Goal: Communication & Community: Answer question/provide support

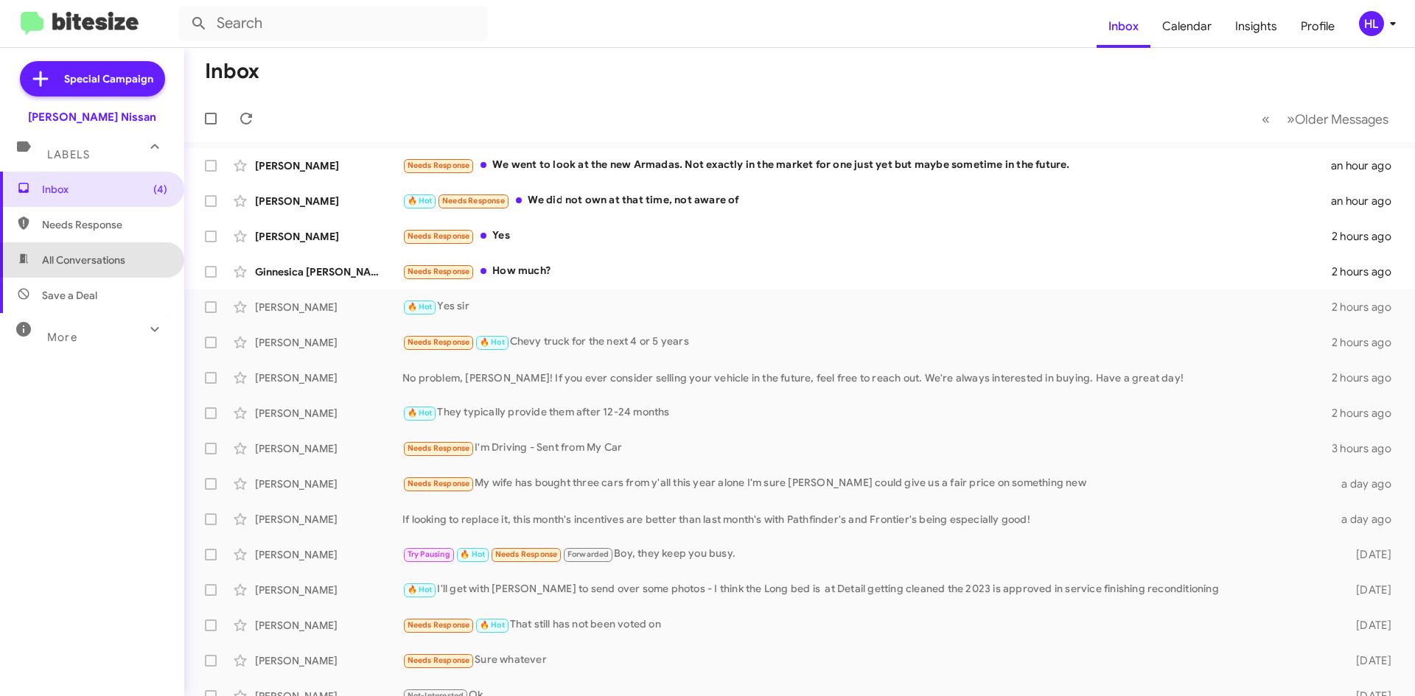
click at [119, 270] on span "All Conversations" at bounding box center [92, 259] width 184 height 35
type input "in:all-conversations"
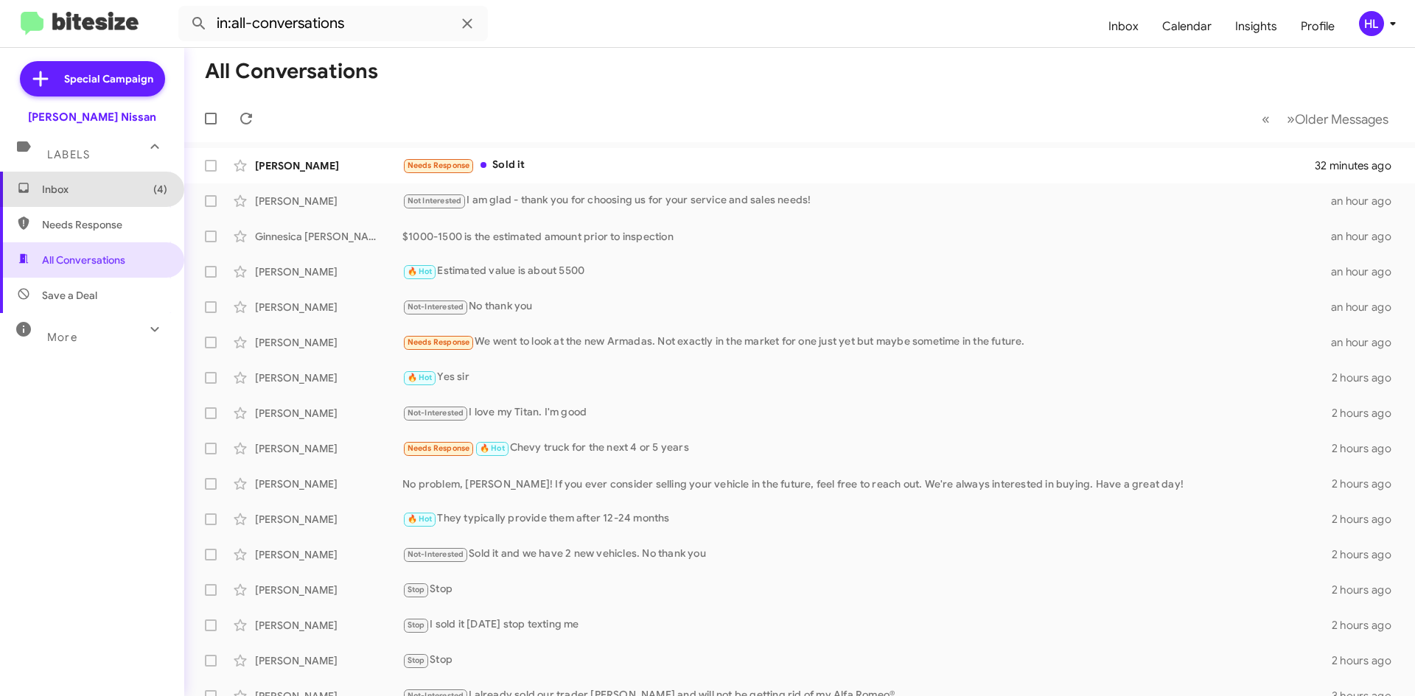
click at [143, 198] on span "Inbox (4)" at bounding box center [92, 189] width 184 height 35
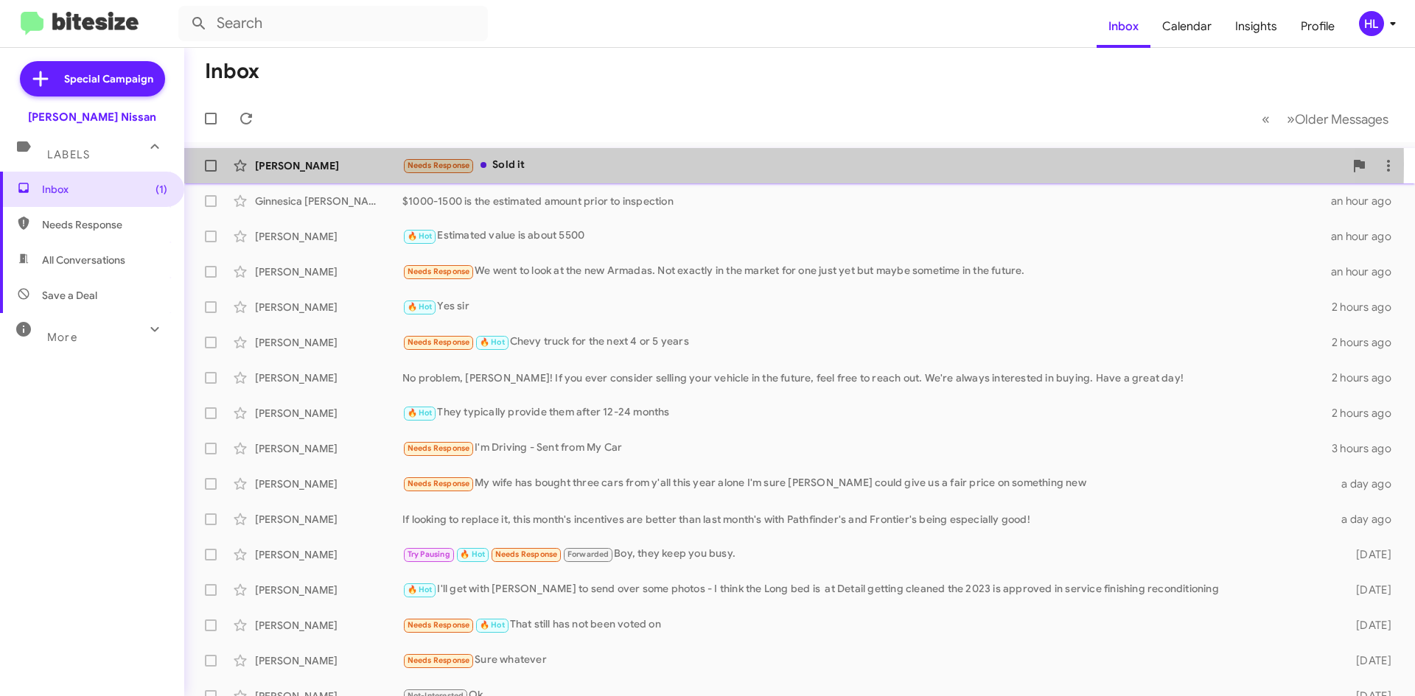
click at [349, 164] on div "[PERSON_NAME]" at bounding box center [328, 165] width 147 height 15
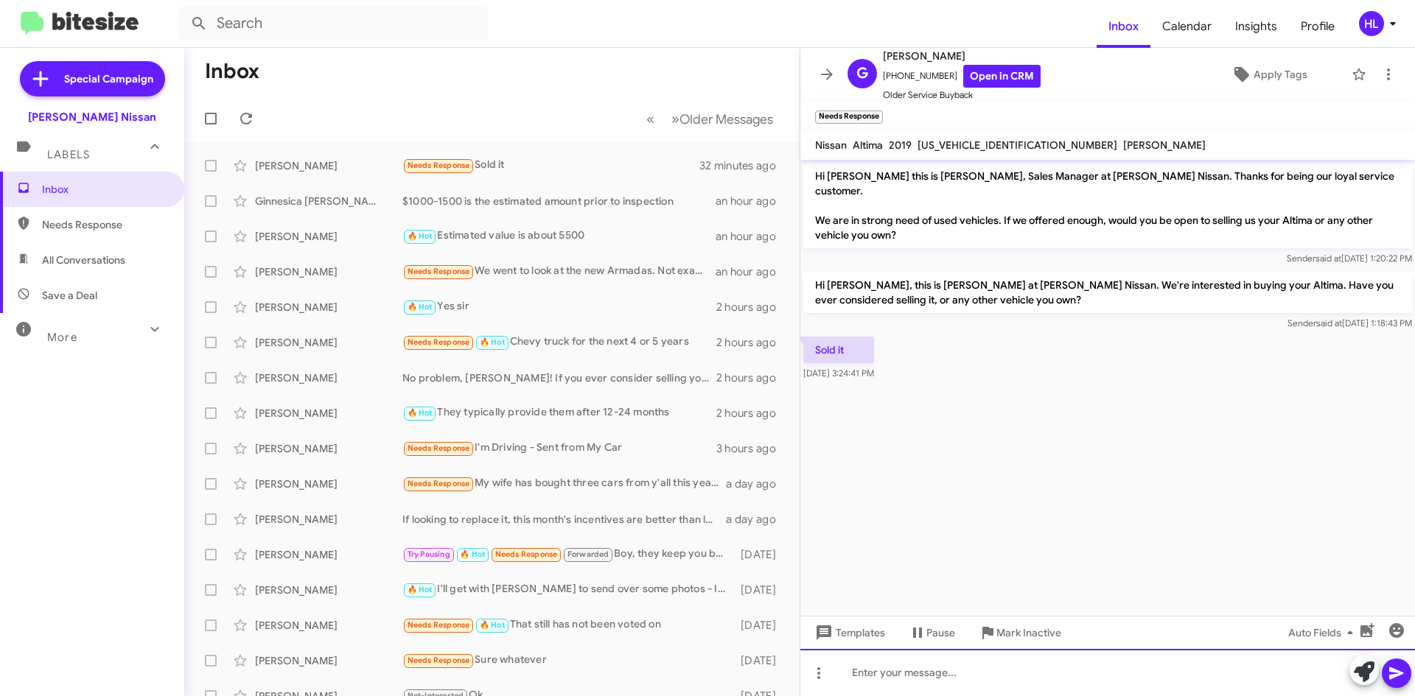
click at [1055, 671] on div at bounding box center [1107, 672] width 614 height 47
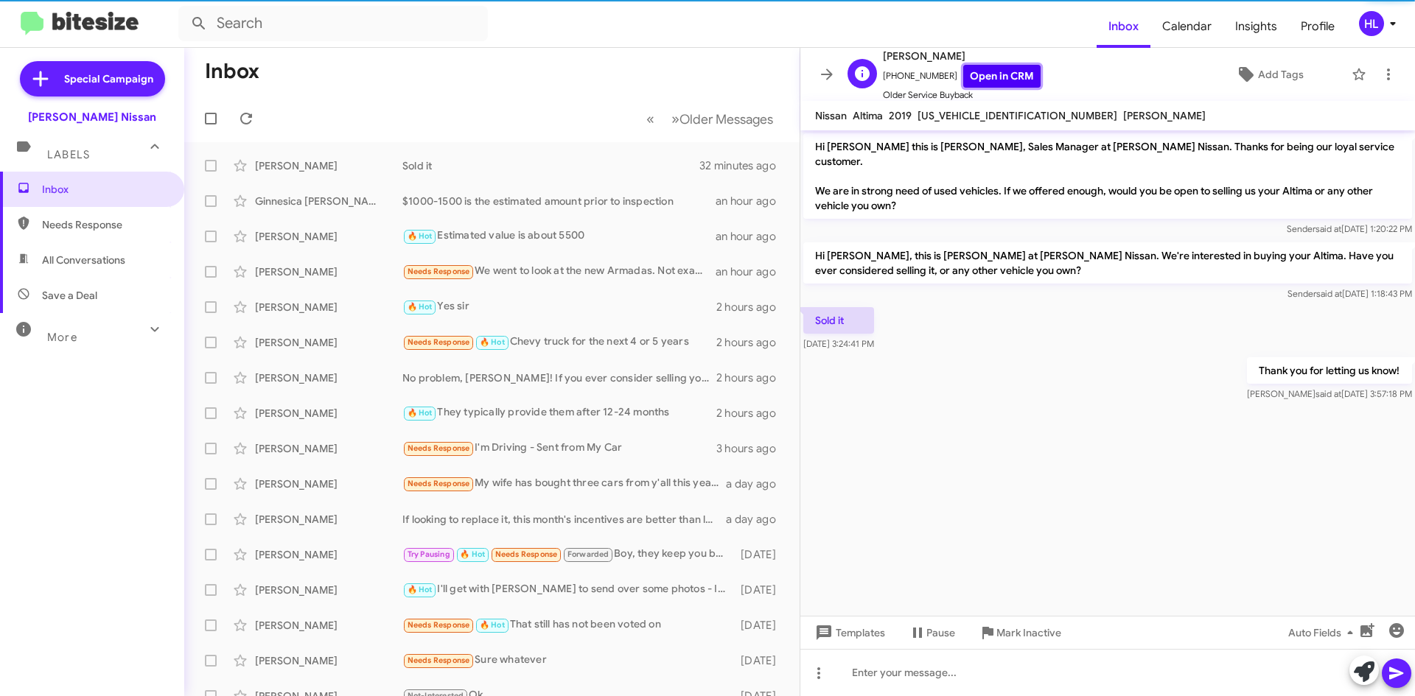
click at [989, 82] on link "Open in CRM" at bounding box center [1001, 76] width 77 height 23
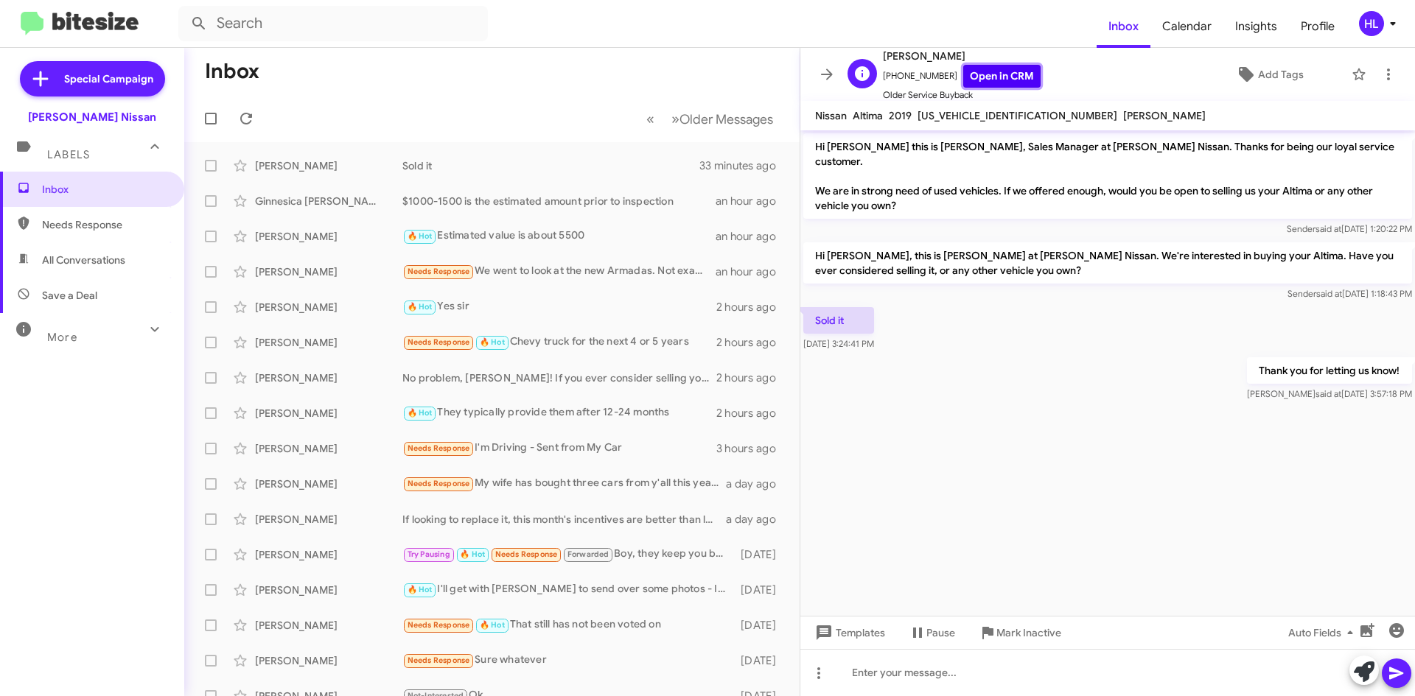
click at [994, 73] on link "Open in CRM" at bounding box center [1001, 76] width 77 height 23
click at [811, 77] on mat-toolbar "G [PERSON_NAME] [PHONE_NUMBER] Open in CRM Older Service Buyback Add Tags" at bounding box center [1107, 74] width 614 height 53
click at [822, 75] on icon at bounding box center [827, 74] width 12 height 11
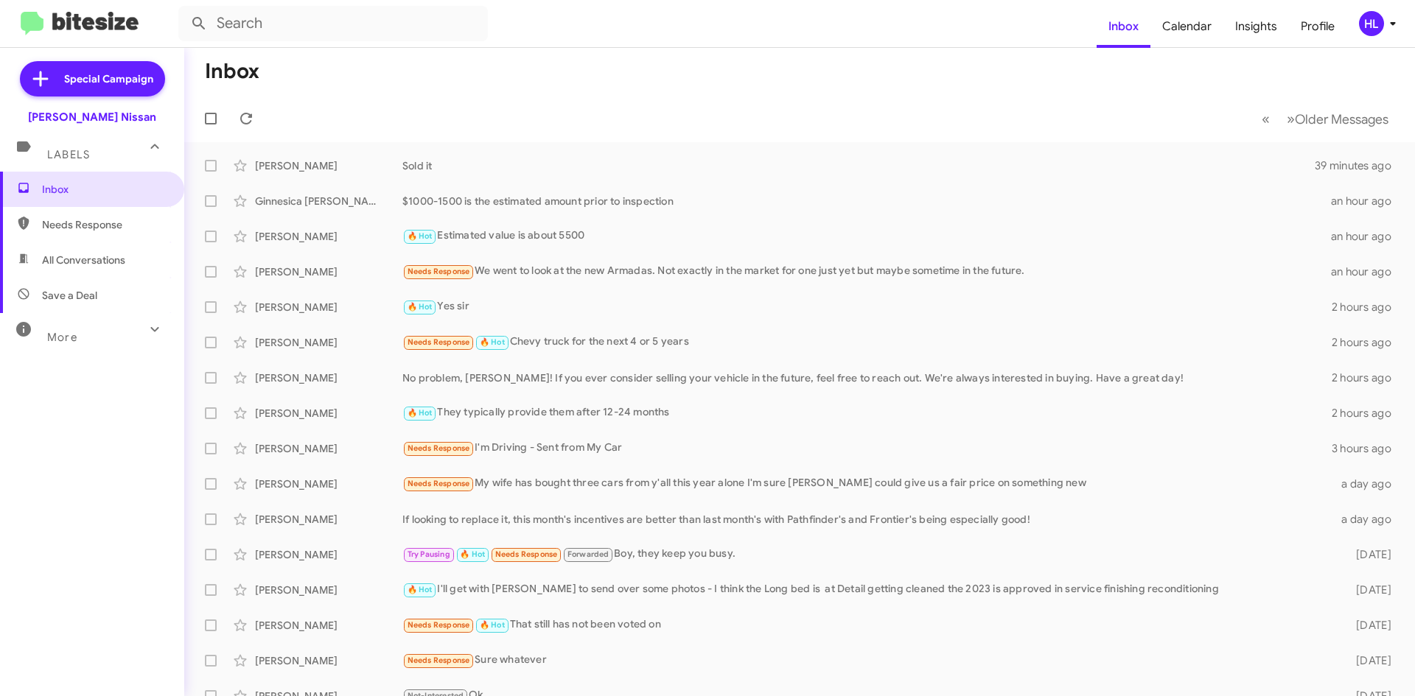
click at [92, 29] on img at bounding box center [80, 24] width 118 height 24
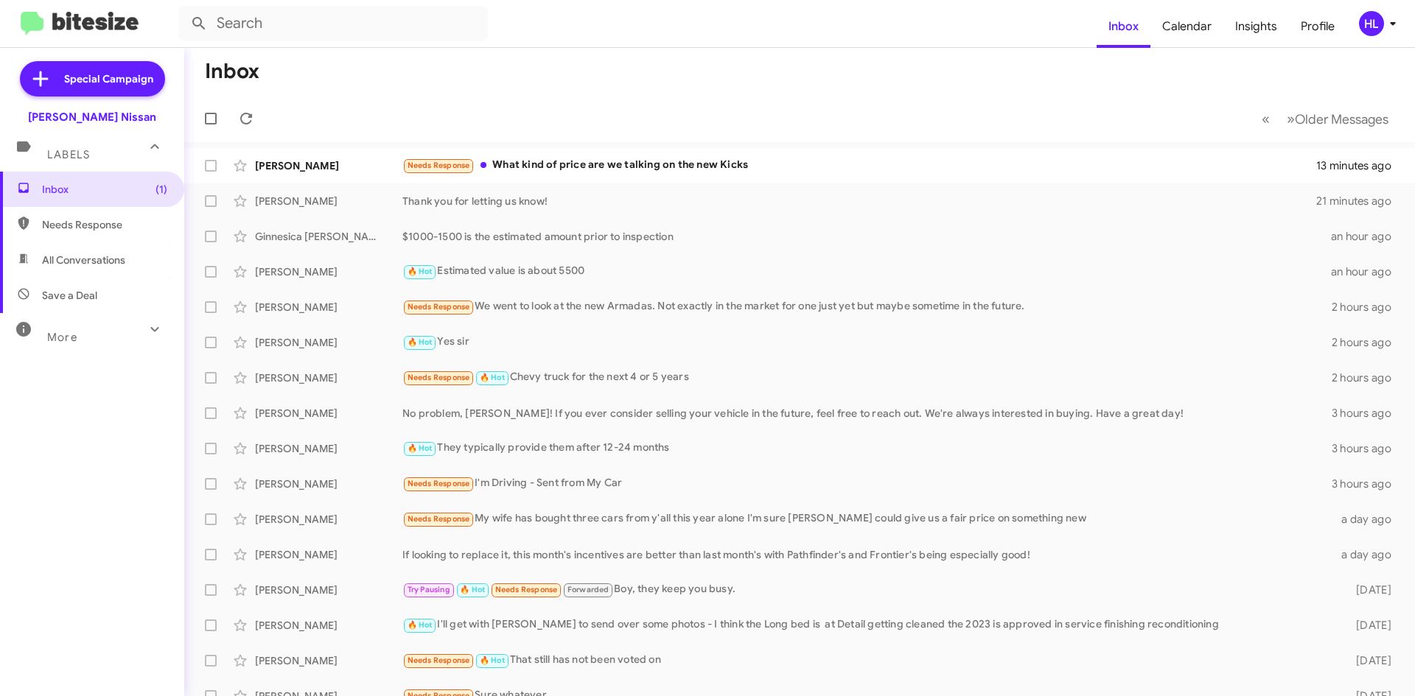
click at [101, 24] on img at bounding box center [80, 24] width 118 height 24
click at [150, 245] on span "All Conversations" at bounding box center [92, 259] width 184 height 35
type input "in:all-conversations"
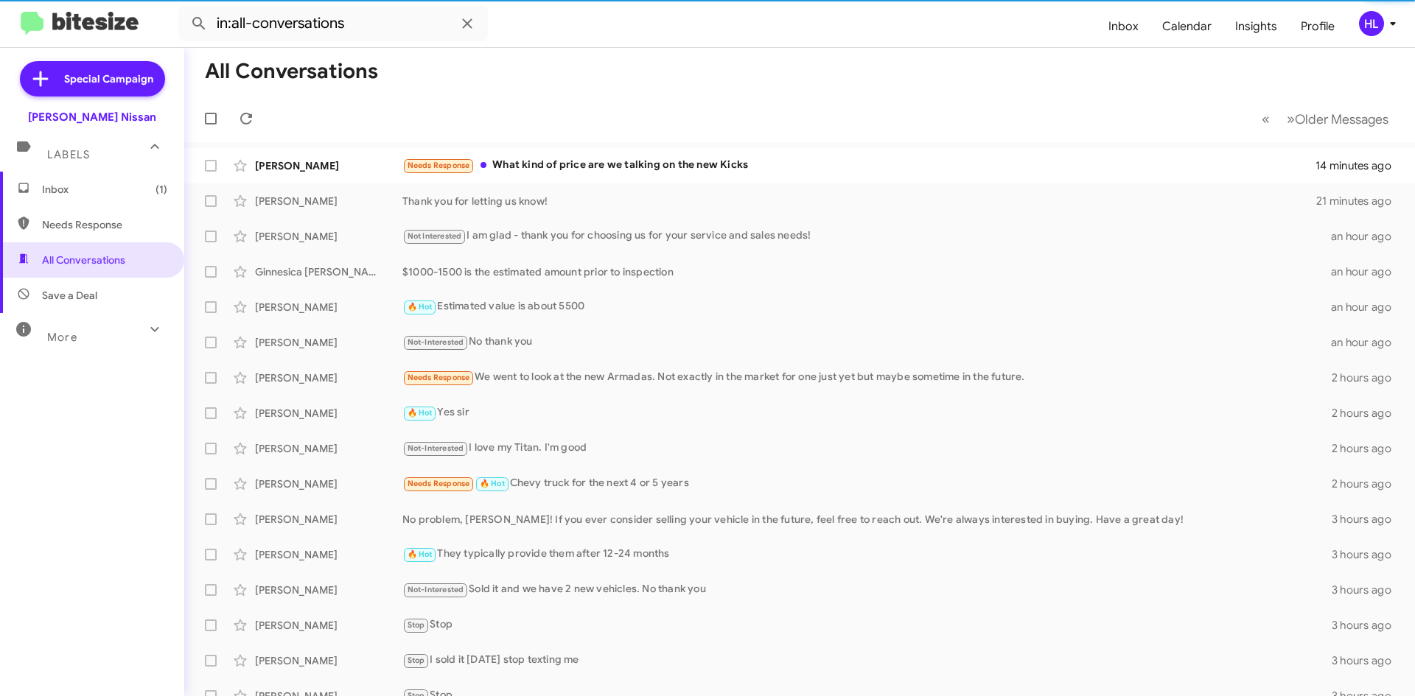
click at [155, 186] on span "(1)" at bounding box center [161, 189] width 12 height 15
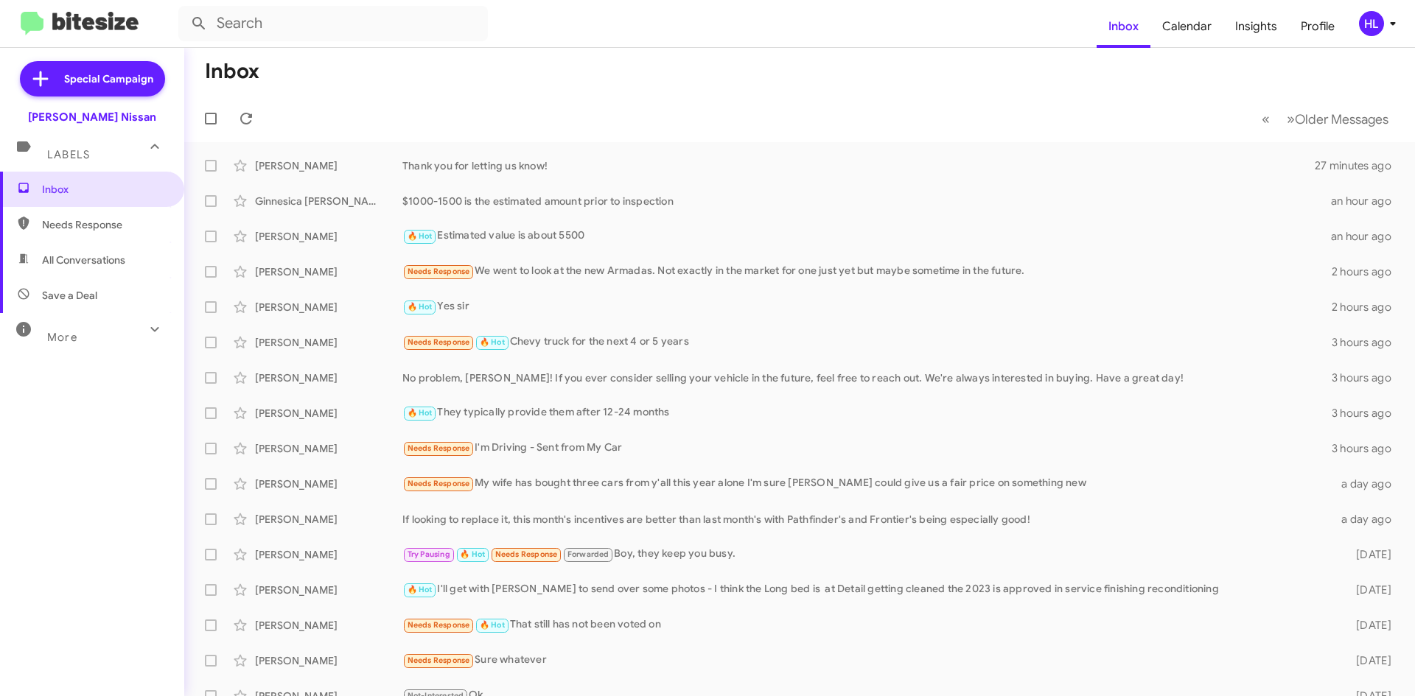
click at [92, 27] on img at bounding box center [80, 24] width 118 height 24
click at [111, 246] on span "All Conversations" at bounding box center [92, 259] width 184 height 35
type input "in:all-conversations"
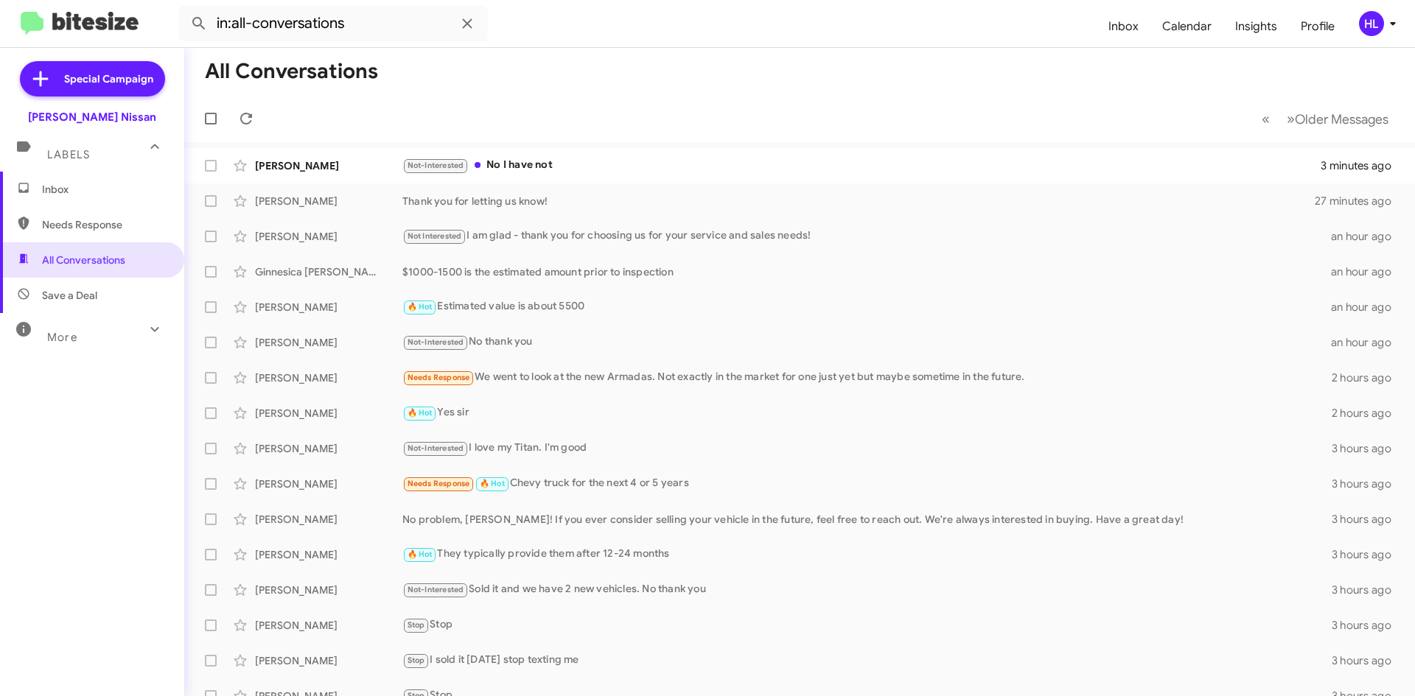
click at [95, 24] on img at bounding box center [80, 24] width 118 height 24
